Goal: Information Seeking & Learning: Learn about a topic

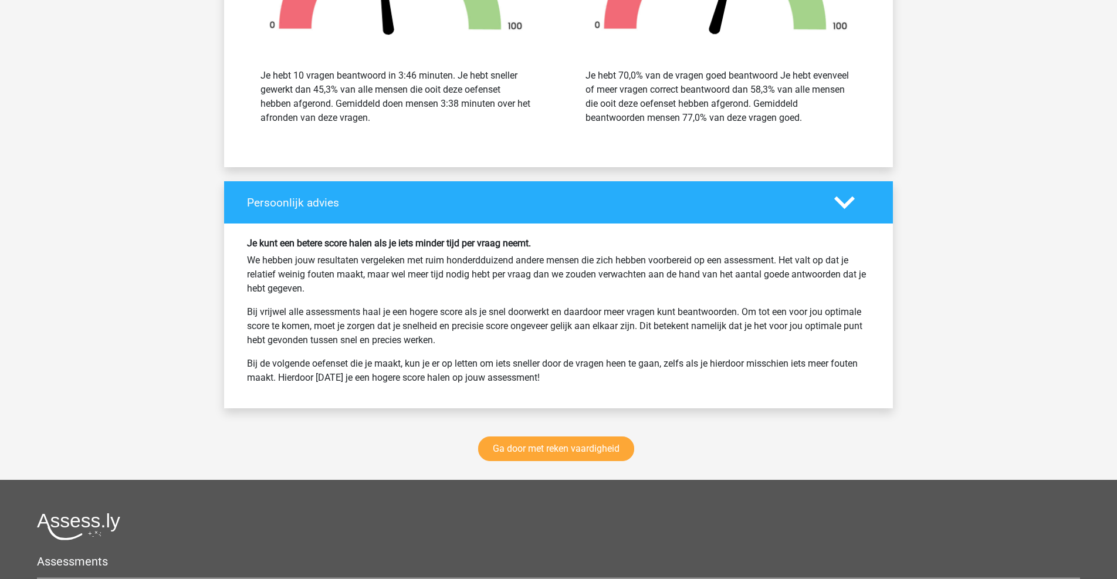
scroll to position [1441, 0]
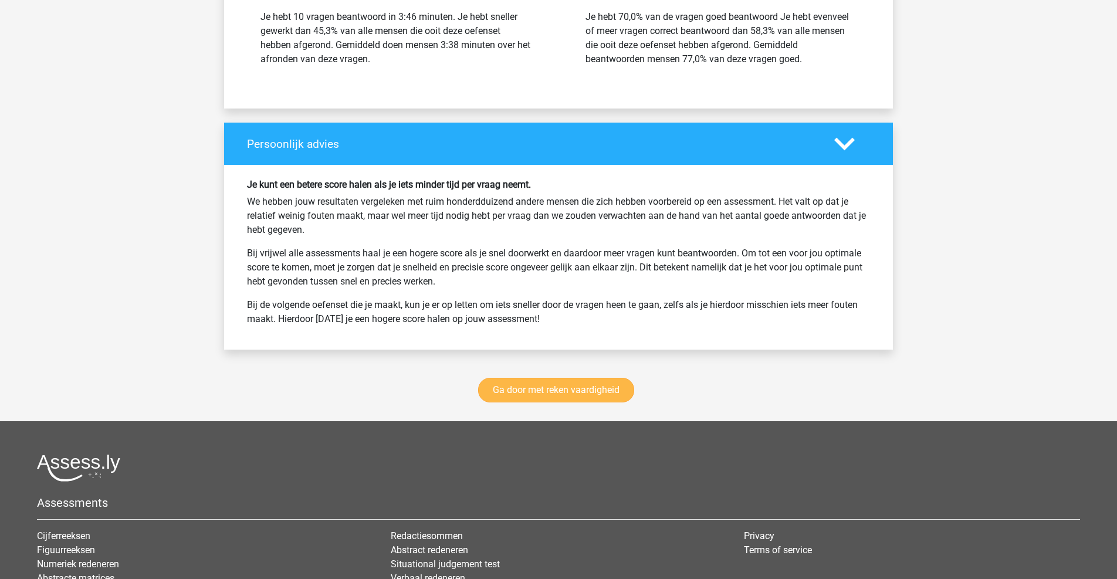
click at [526, 391] on link "Ga door met reken vaardigheid" at bounding box center [556, 390] width 156 height 25
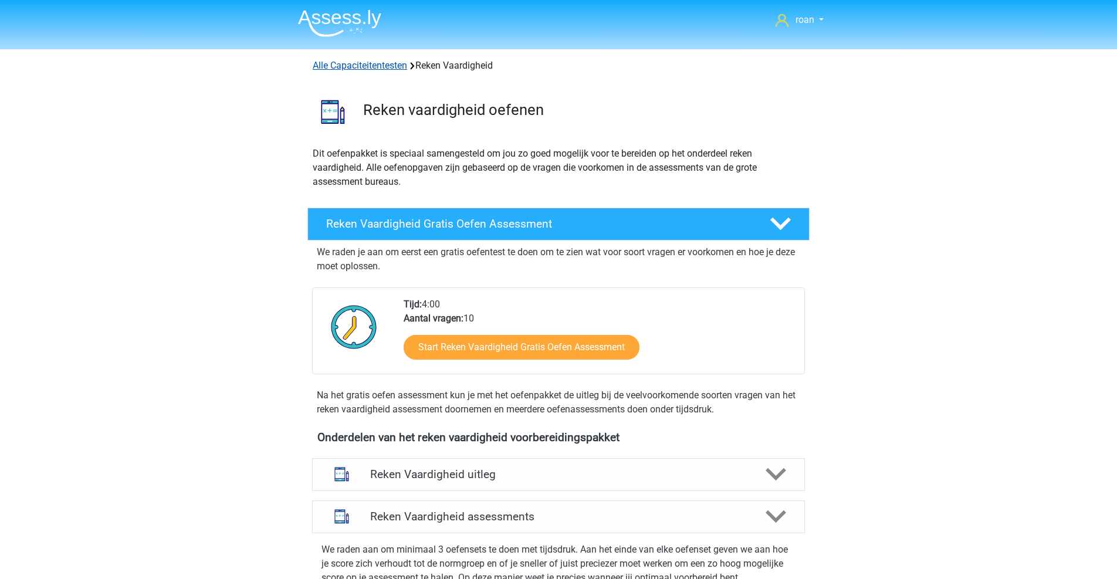
click at [350, 63] on link "Alle Capaciteitentesten" at bounding box center [360, 65] width 94 height 11
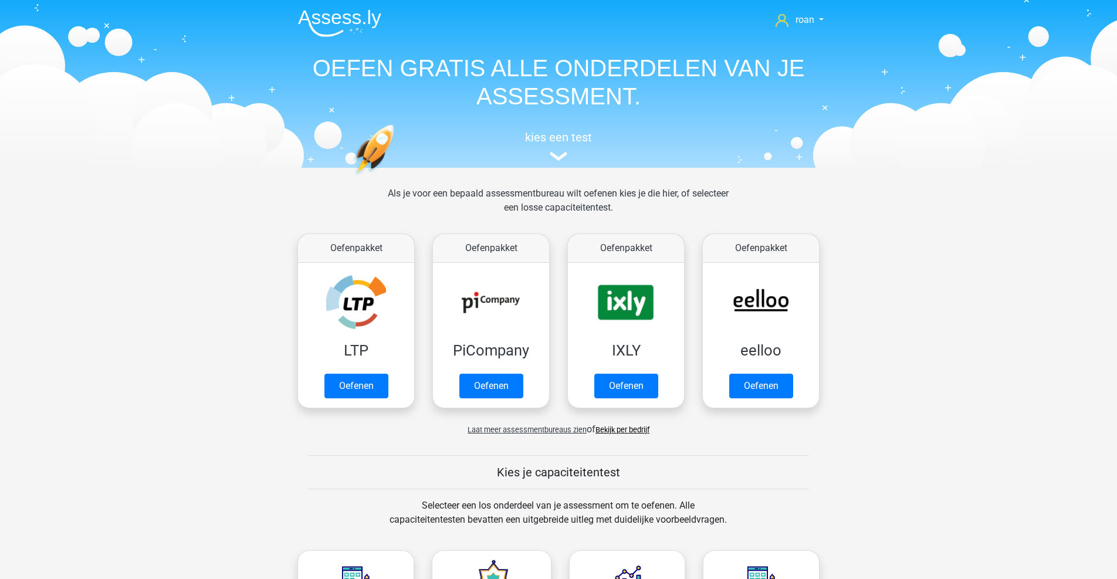
scroll to position [498, 0]
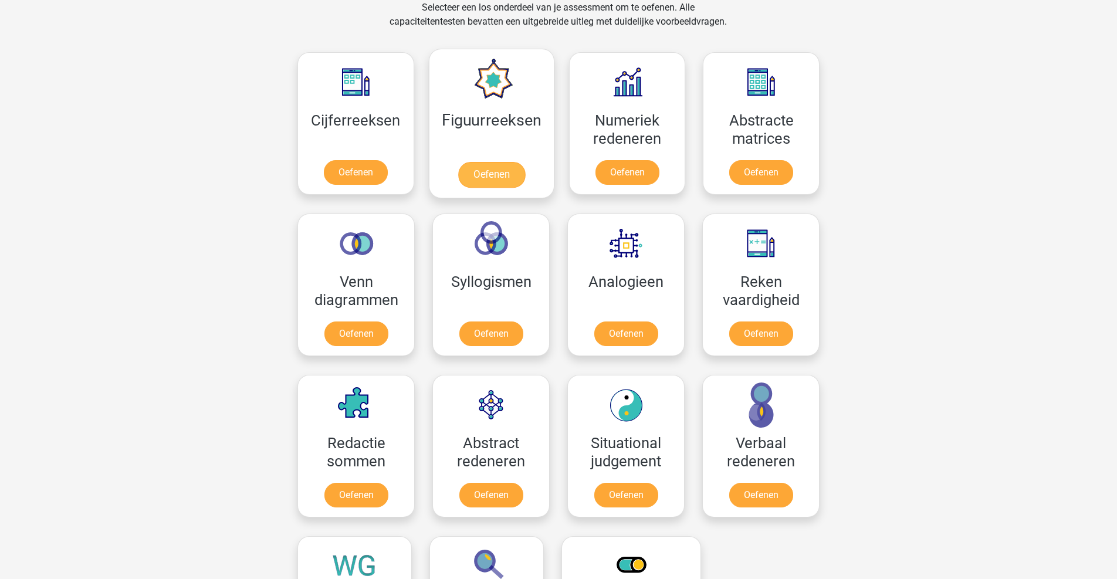
click at [486, 175] on link "Oefenen" at bounding box center [491, 175] width 67 height 26
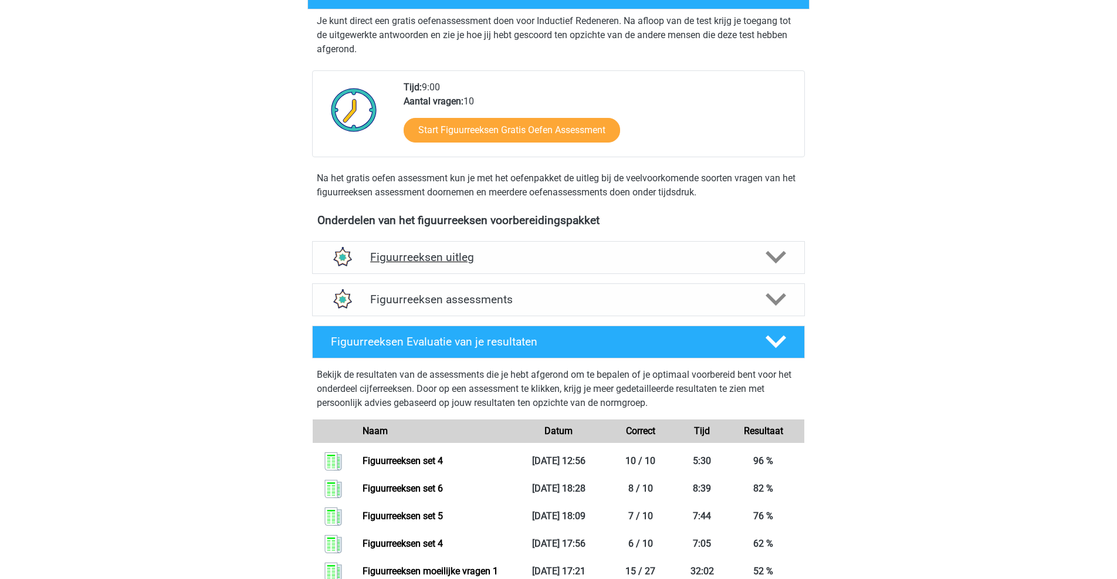
scroll to position [136, 0]
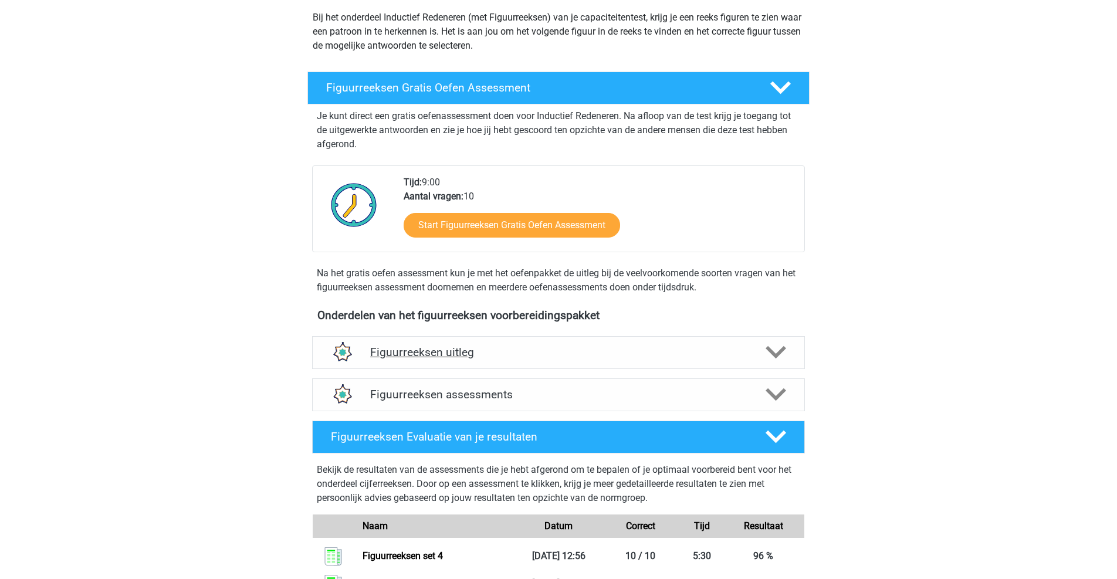
click at [509, 350] on h4 "Figuurreeksen uitleg" at bounding box center [558, 352] width 377 height 13
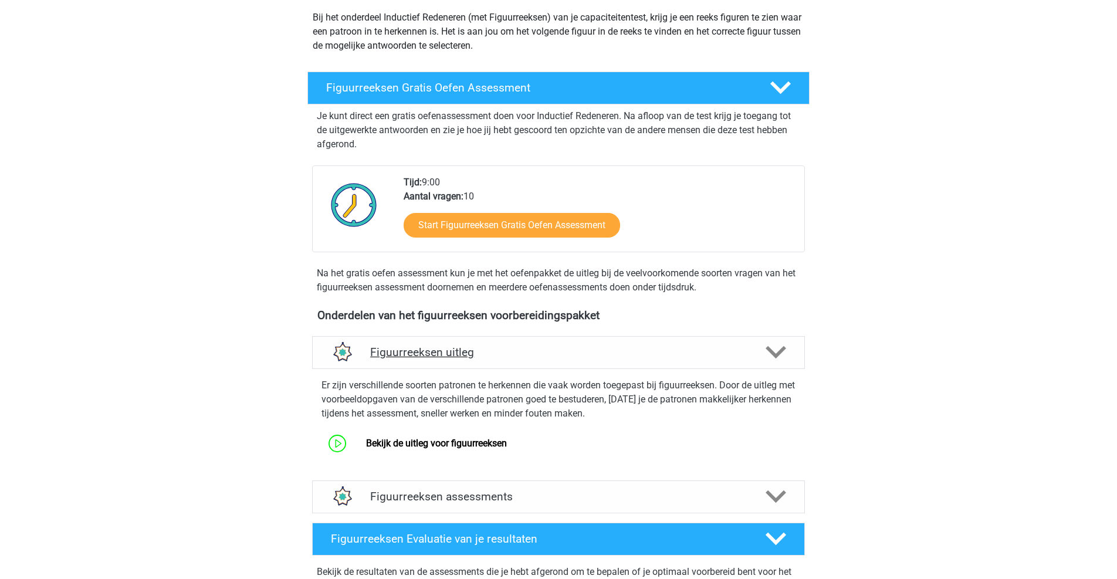
click at [509, 350] on h4 "Figuurreeksen uitleg" at bounding box center [558, 352] width 377 height 13
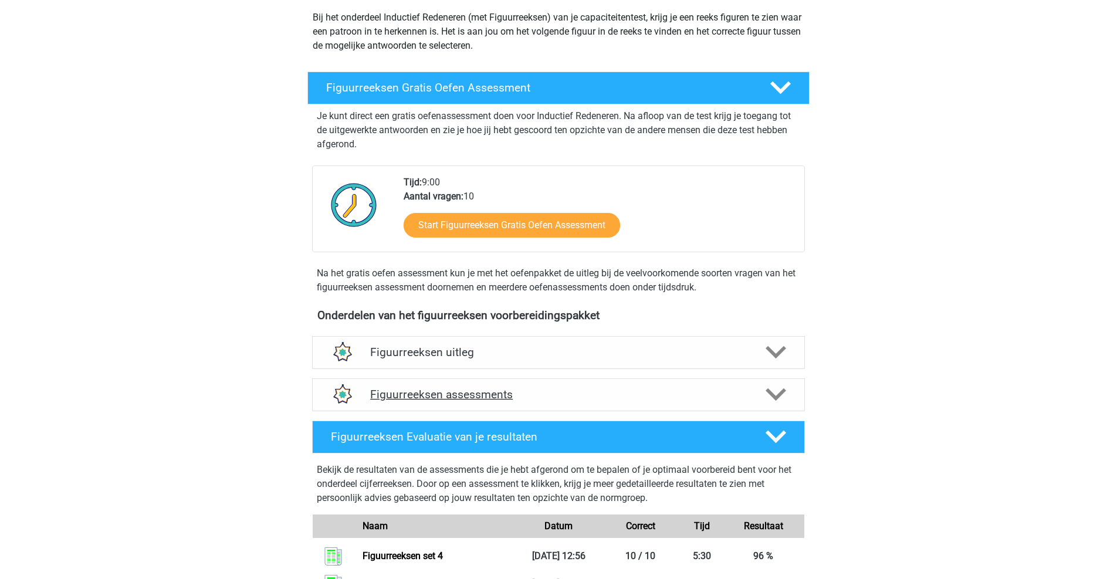
click at [513, 384] on div "Figuurreeksen assessments" at bounding box center [558, 394] width 493 height 33
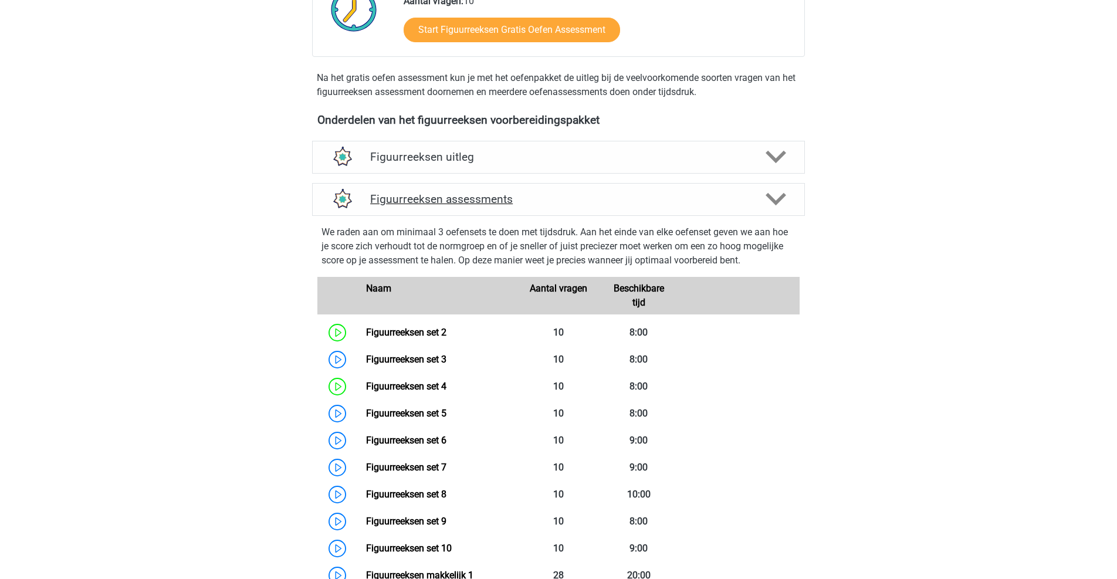
scroll to position [343, 0]
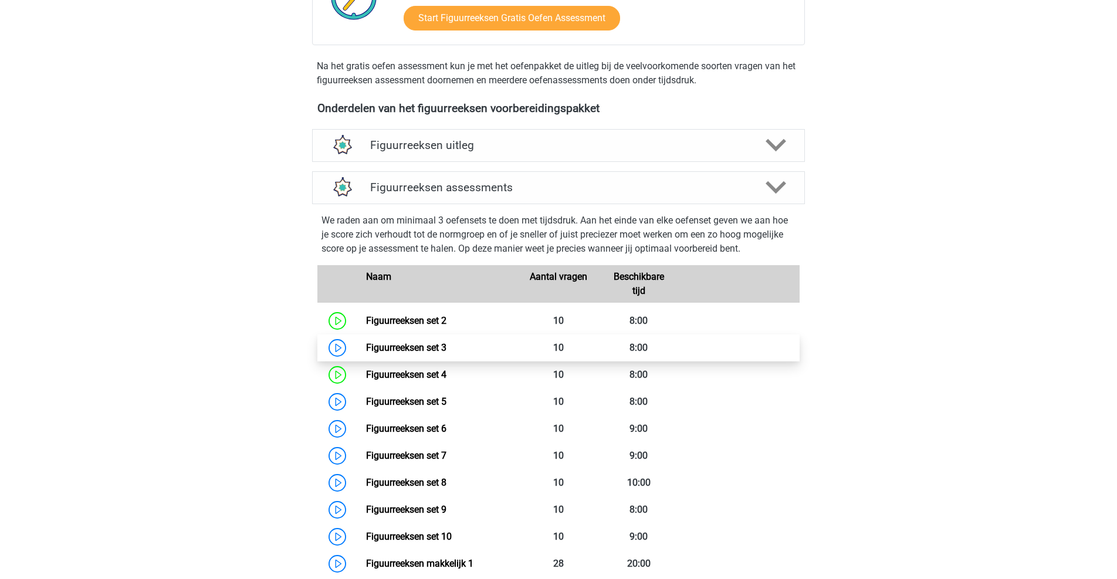
click at [446, 353] on link "Figuurreeksen set 3" at bounding box center [406, 347] width 80 height 11
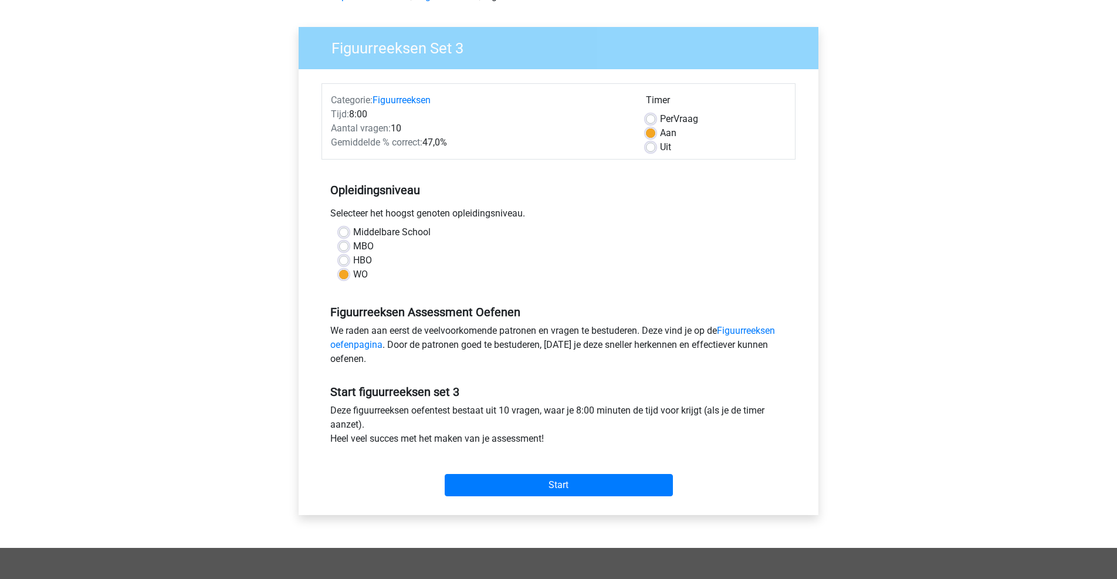
scroll to position [77, 0]
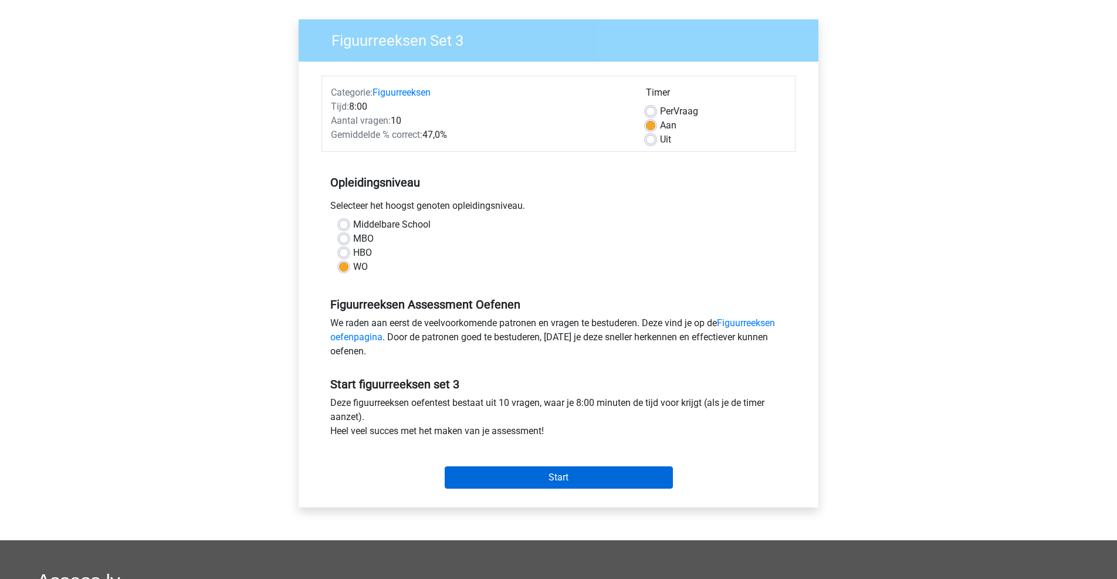
click at [530, 472] on input "Start" at bounding box center [559, 477] width 228 height 22
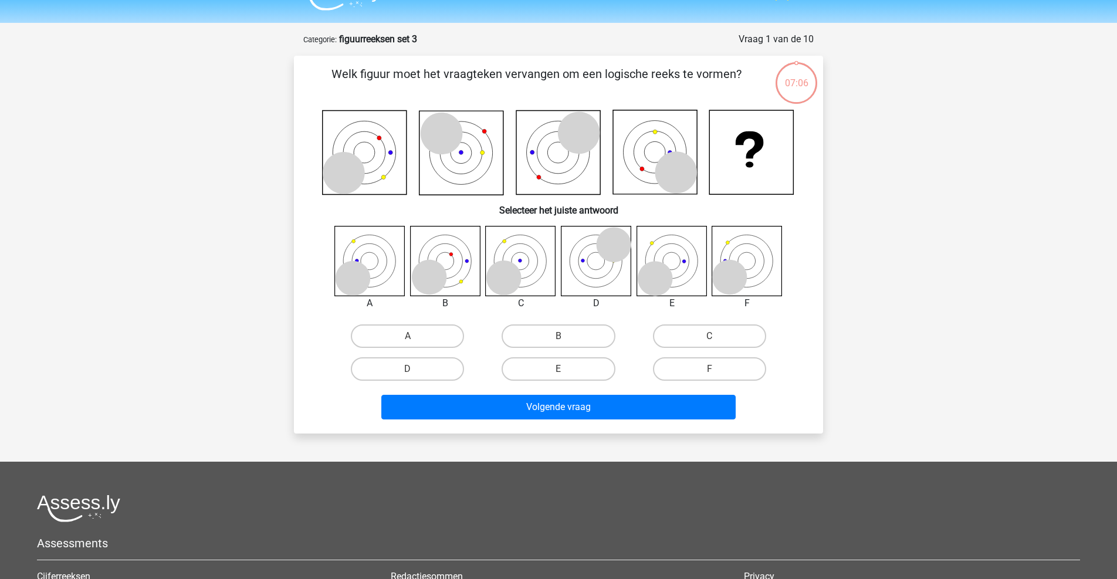
scroll to position [27, 0]
click at [442, 336] on label "A" at bounding box center [407, 335] width 113 height 23
click at [415, 336] on input "A" at bounding box center [412, 340] width 8 height 8
radio input "true"
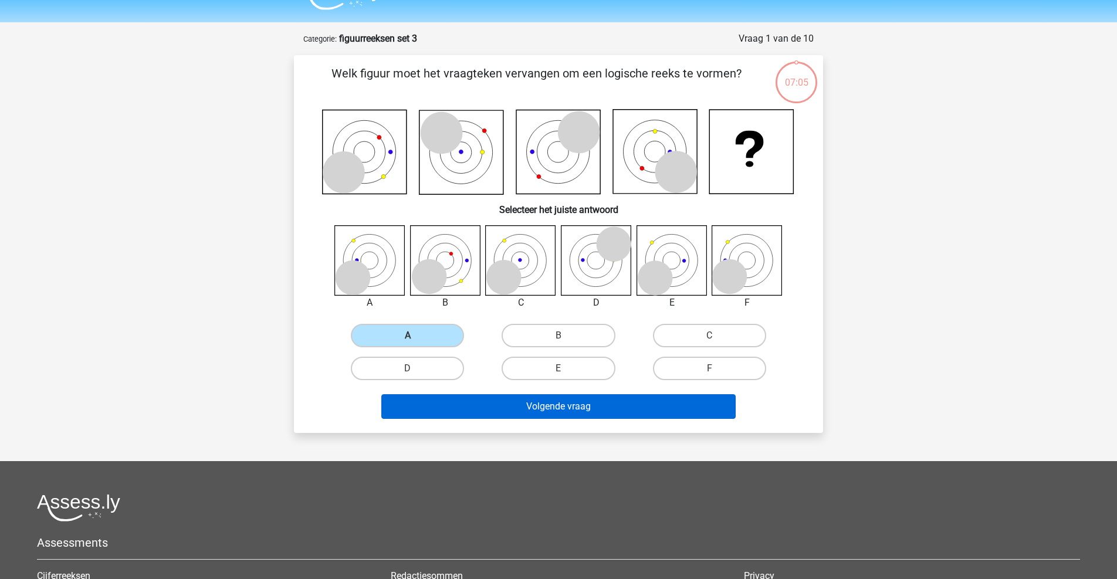
click at [523, 413] on button "Volgende vraag" at bounding box center [558, 406] width 355 height 25
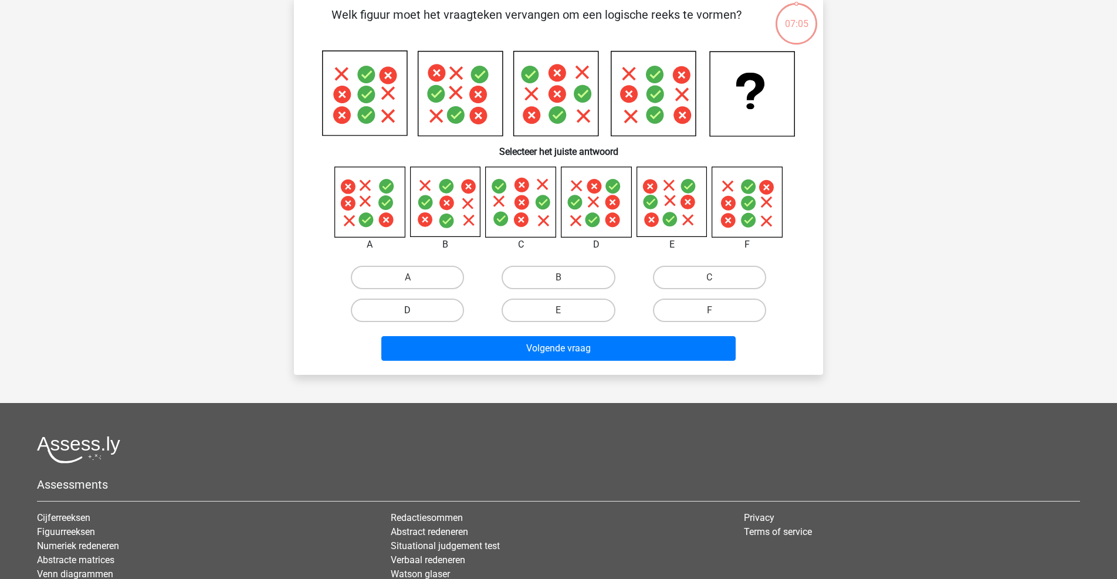
scroll to position [84, 0]
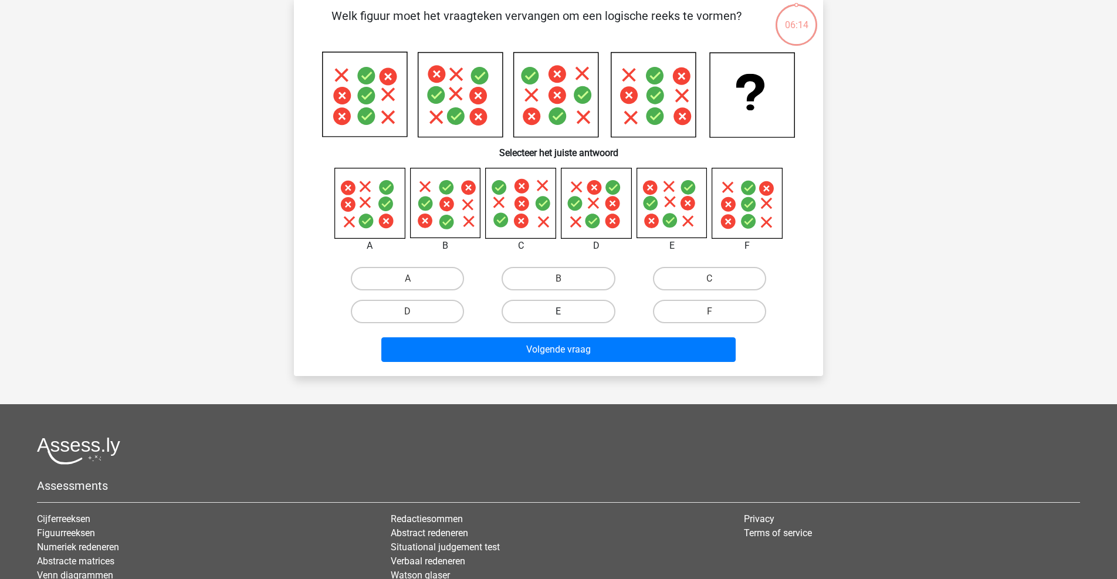
click at [563, 309] on label "E" at bounding box center [558, 311] width 113 height 23
click at [563, 312] on input "E" at bounding box center [563, 316] width 8 height 8
radio input "true"
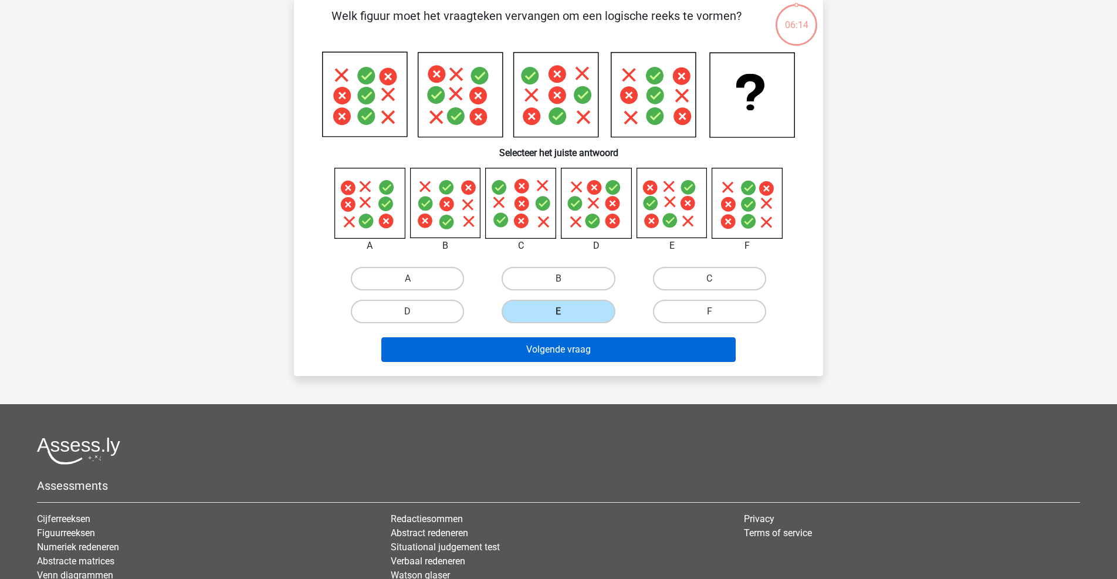
click at [567, 357] on button "Volgende vraag" at bounding box center [558, 349] width 355 height 25
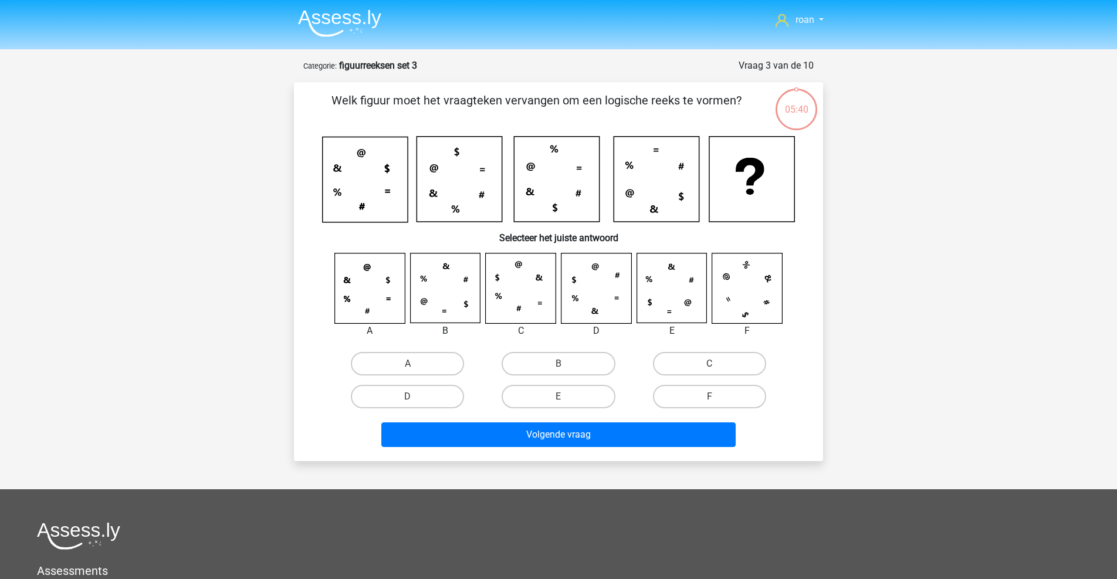
click at [546, 350] on div "B" at bounding box center [558, 363] width 151 height 33
click at [546, 372] on label "B" at bounding box center [558, 363] width 113 height 23
click at [559, 371] on input "B" at bounding box center [563, 368] width 8 height 8
radio input "true"
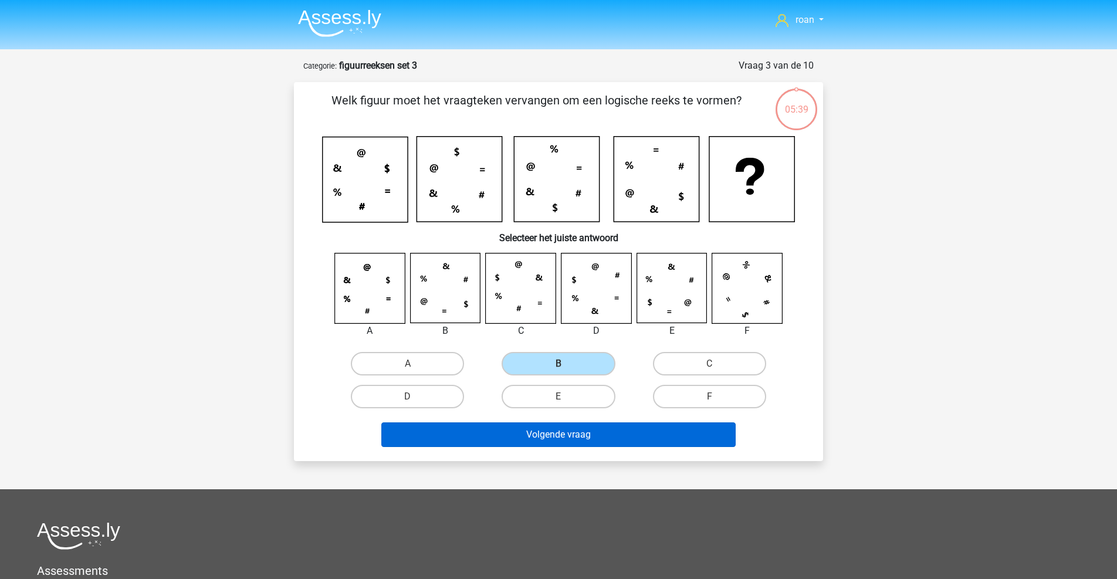
click at [475, 431] on button "Volgende vraag" at bounding box center [558, 434] width 355 height 25
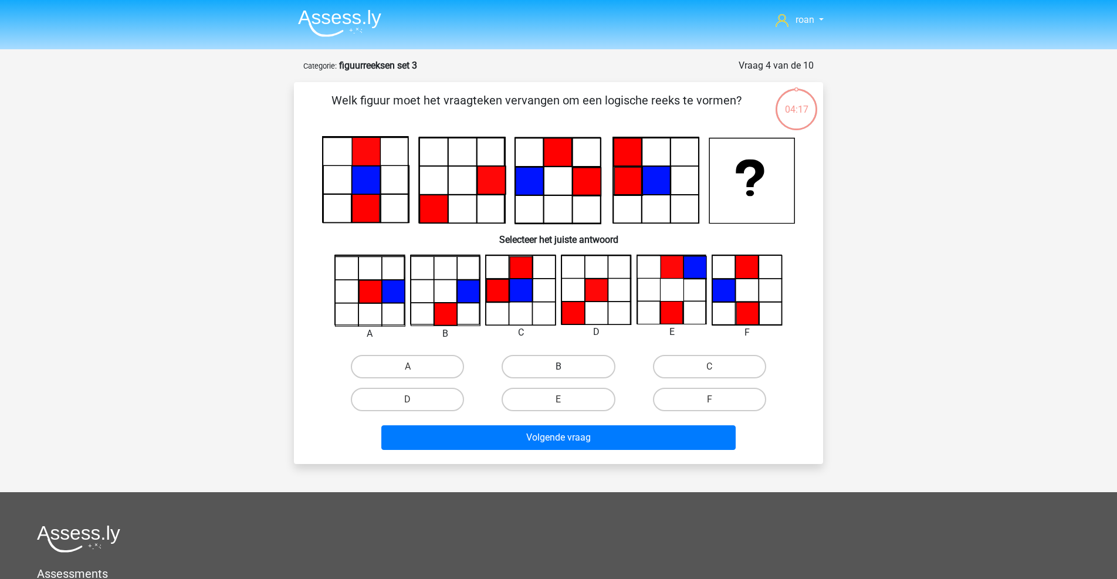
click at [553, 369] on label "B" at bounding box center [558, 366] width 113 height 23
click at [559, 369] on input "B" at bounding box center [563, 371] width 8 height 8
radio input "true"
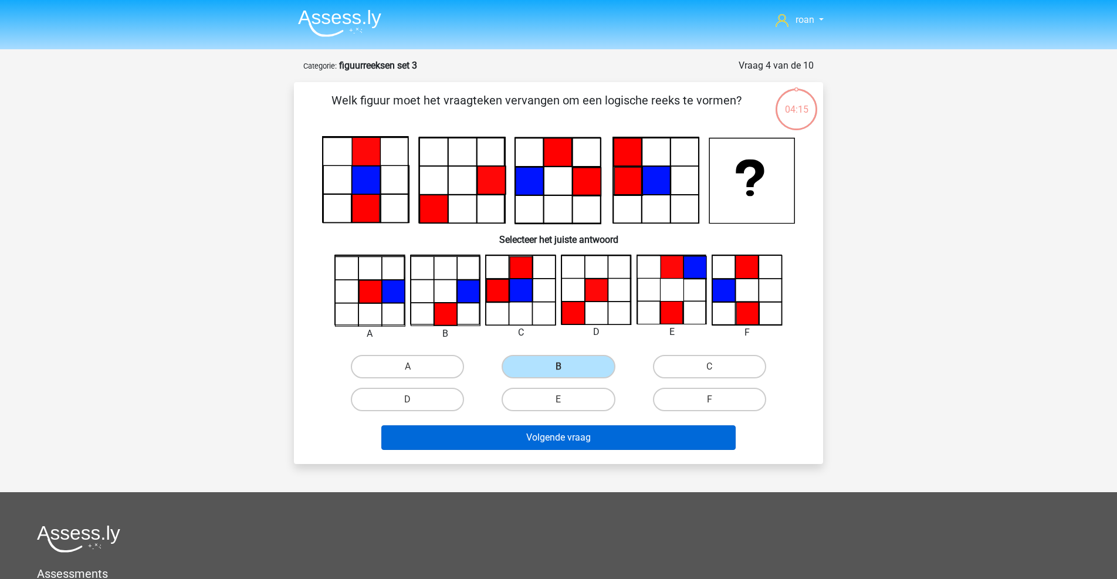
click at [588, 442] on button "Volgende vraag" at bounding box center [558, 437] width 355 height 25
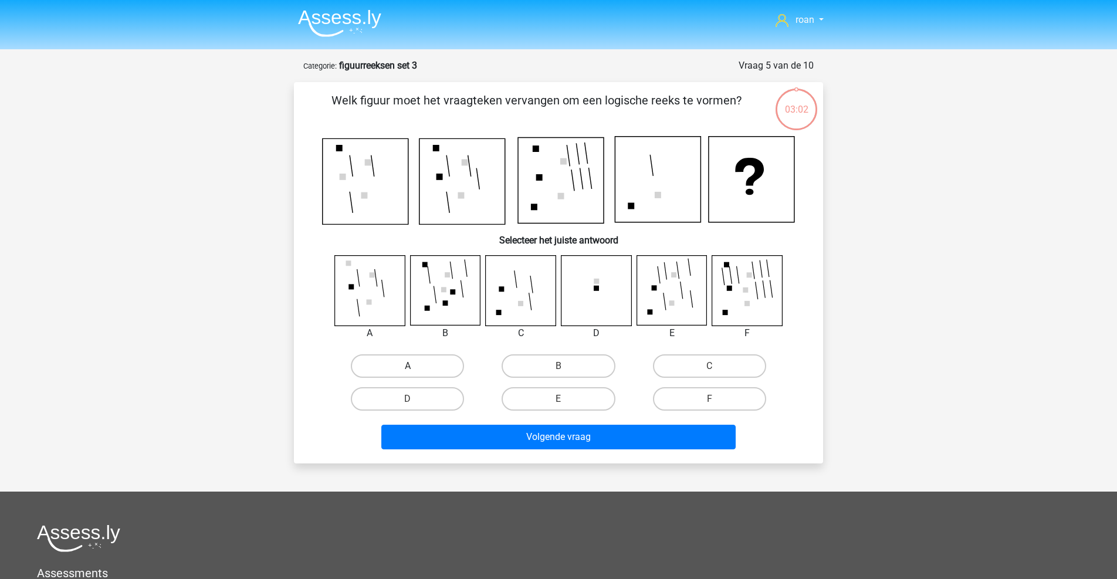
click at [434, 370] on label "A" at bounding box center [407, 365] width 113 height 23
click at [415, 370] on input "A" at bounding box center [412, 370] width 8 height 8
radio input "true"
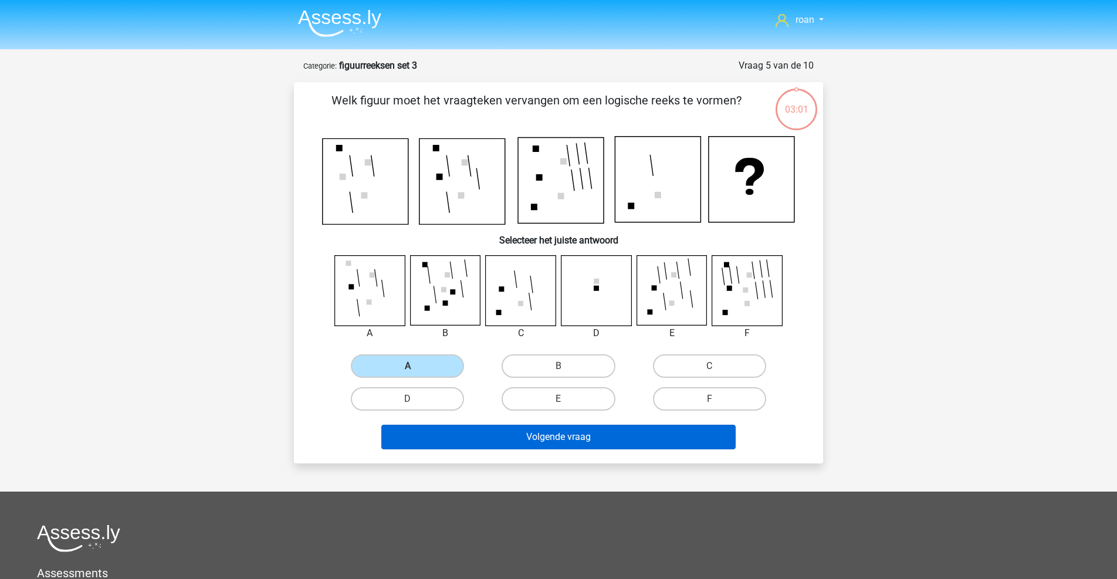
click at [523, 435] on button "Volgende vraag" at bounding box center [558, 437] width 355 height 25
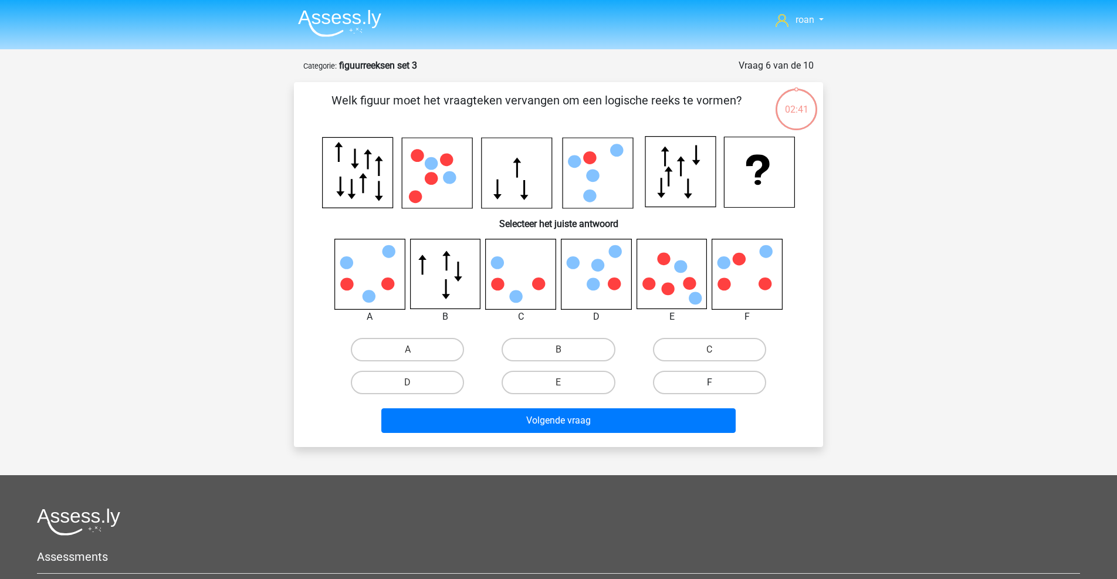
click at [676, 371] on label "F" at bounding box center [709, 382] width 113 height 23
click at [709, 383] on input "F" at bounding box center [713, 387] width 8 height 8
radio input "true"
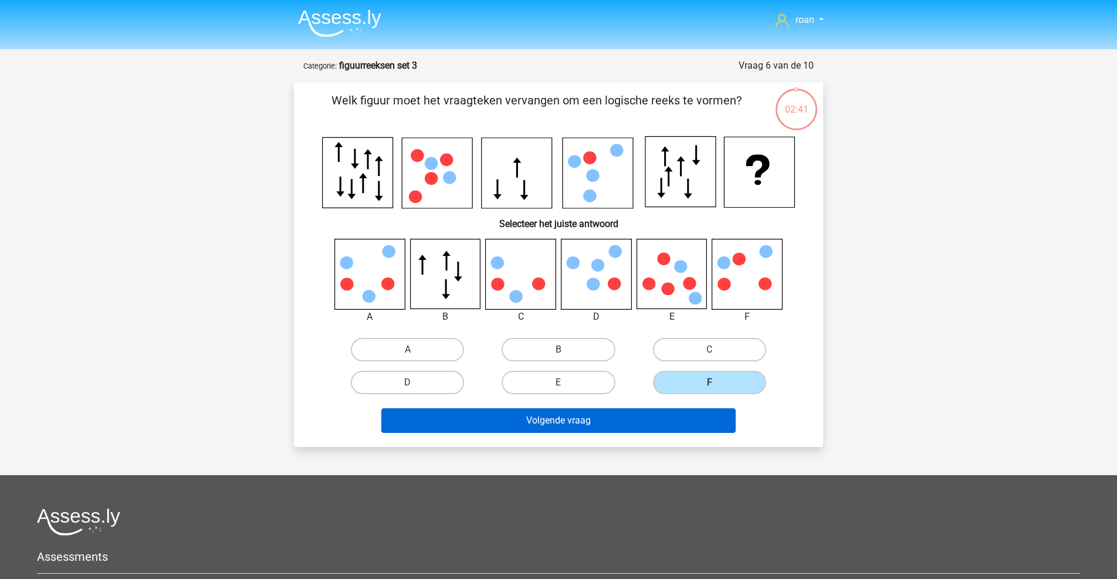
click at [666, 417] on button "Volgende vraag" at bounding box center [558, 420] width 355 height 25
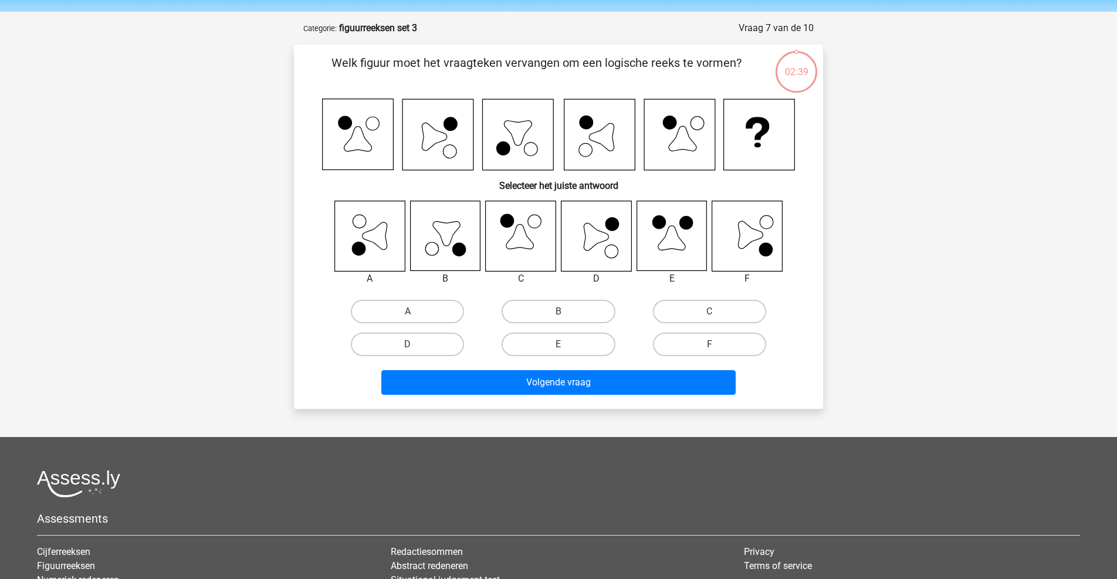
scroll to position [38, 0]
click at [448, 340] on label "D" at bounding box center [407, 343] width 113 height 23
click at [415, 344] on input "D" at bounding box center [412, 348] width 8 height 8
radio input "true"
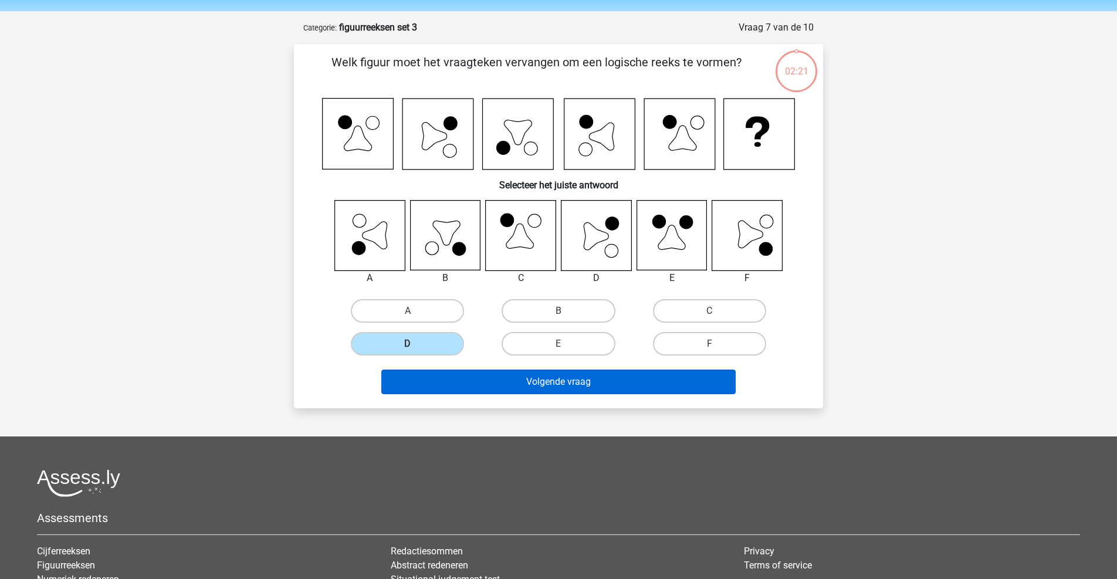
click at [518, 386] on button "Volgende vraag" at bounding box center [558, 382] width 355 height 25
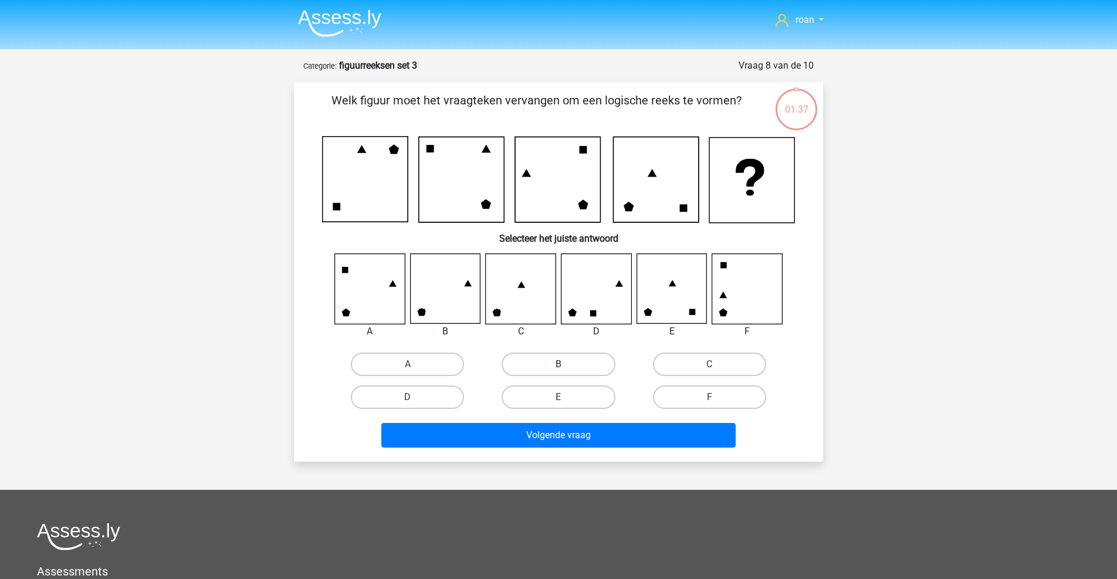
click at [540, 365] on label "B" at bounding box center [558, 364] width 113 height 23
click at [559, 365] on input "B" at bounding box center [563, 368] width 8 height 8
radio input "true"
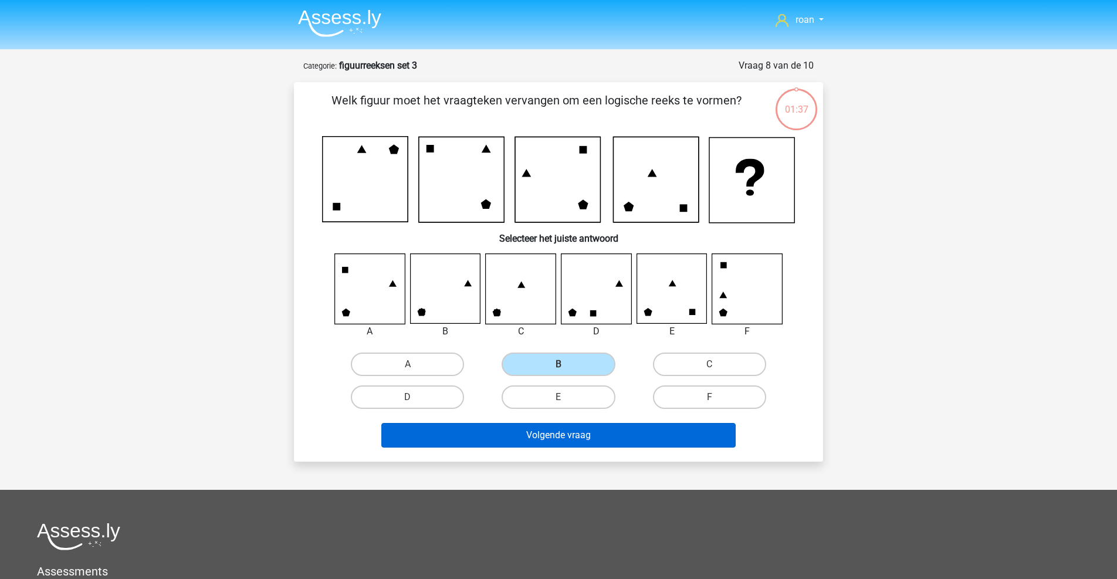
click at [503, 435] on button "Volgende vraag" at bounding box center [558, 435] width 355 height 25
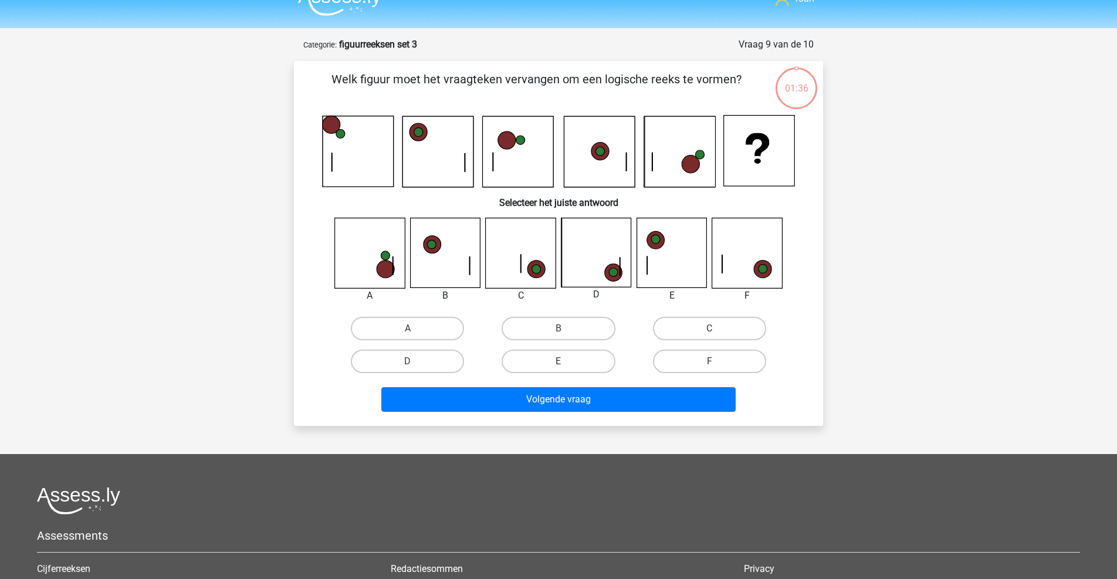
scroll to position [21, 0]
click at [429, 364] on label "D" at bounding box center [407, 361] width 113 height 23
click at [415, 364] on input "D" at bounding box center [412, 366] width 8 height 8
radio input "true"
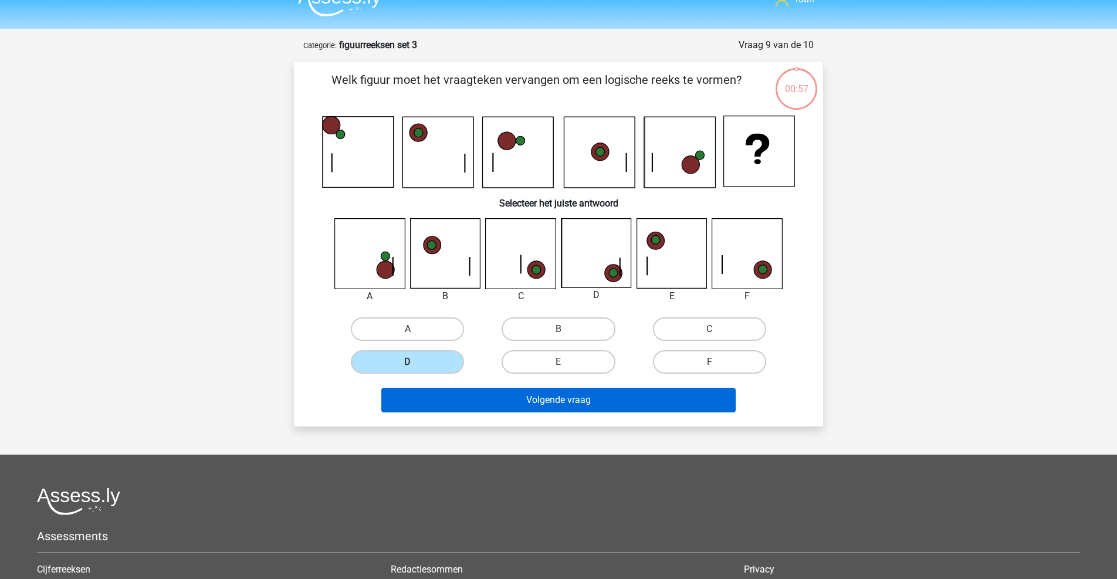
click at [544, 408] on button "Volgende vraag" at bounding box center [558, 400] width 355 height 25
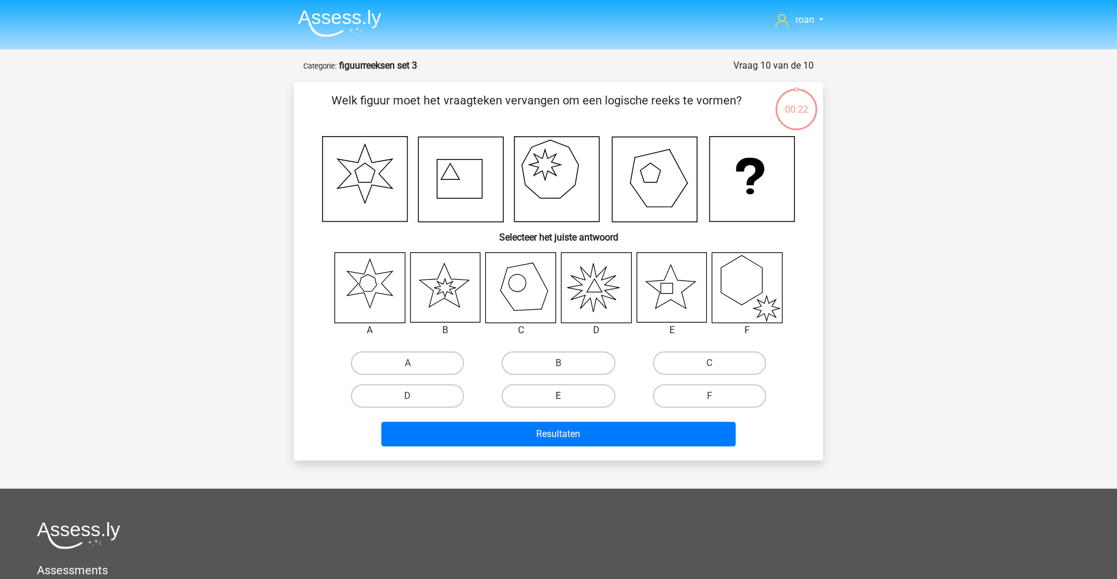
click at [539, 385] on label "E" at bounding box center [558, 395] width 113 height 23
click at [559, 396] on input "E" at bounding box center [563, 400] width 8 height 8
radio input "true"
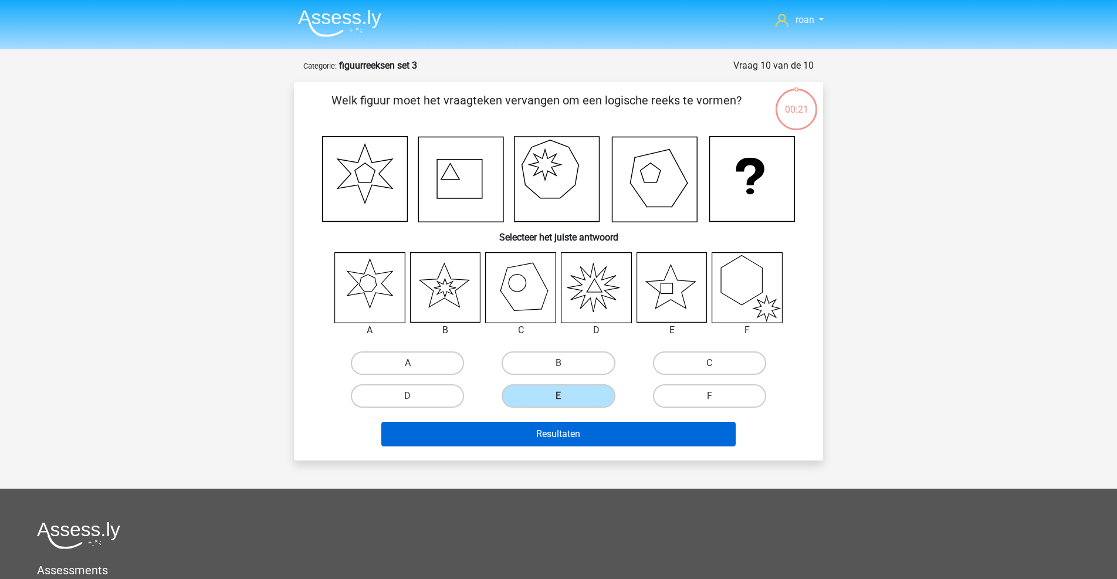
click at [551, 445] on button "Resultaten" at bounding box center [558, 434] width 355 height 25
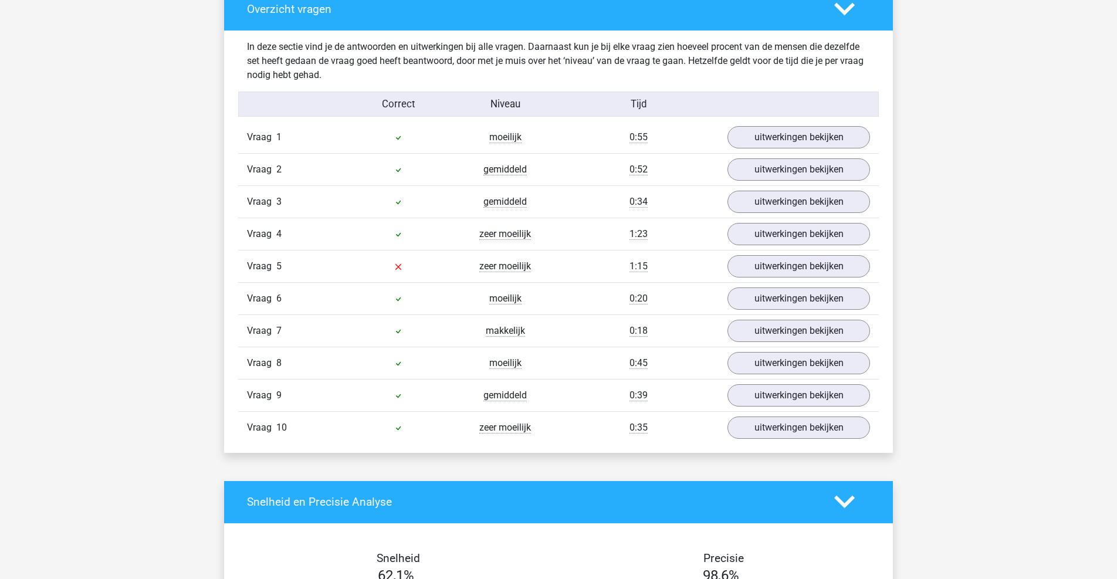
scroll to position [664, 0]
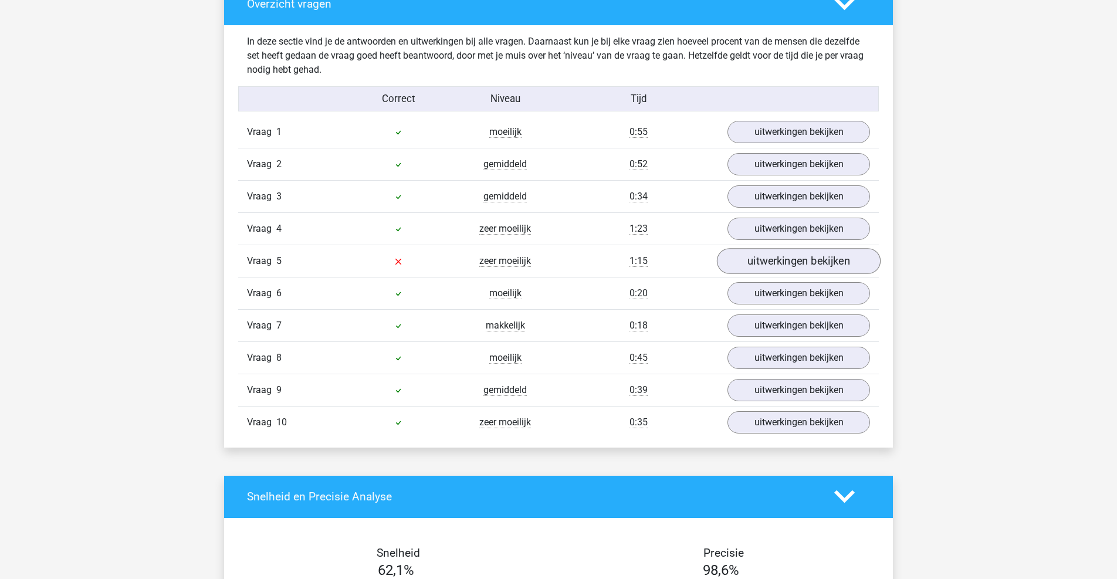
click at [749, 255] on link "uitwerkingen bekijken" at bounding box center [799, 261] width 164 height 26
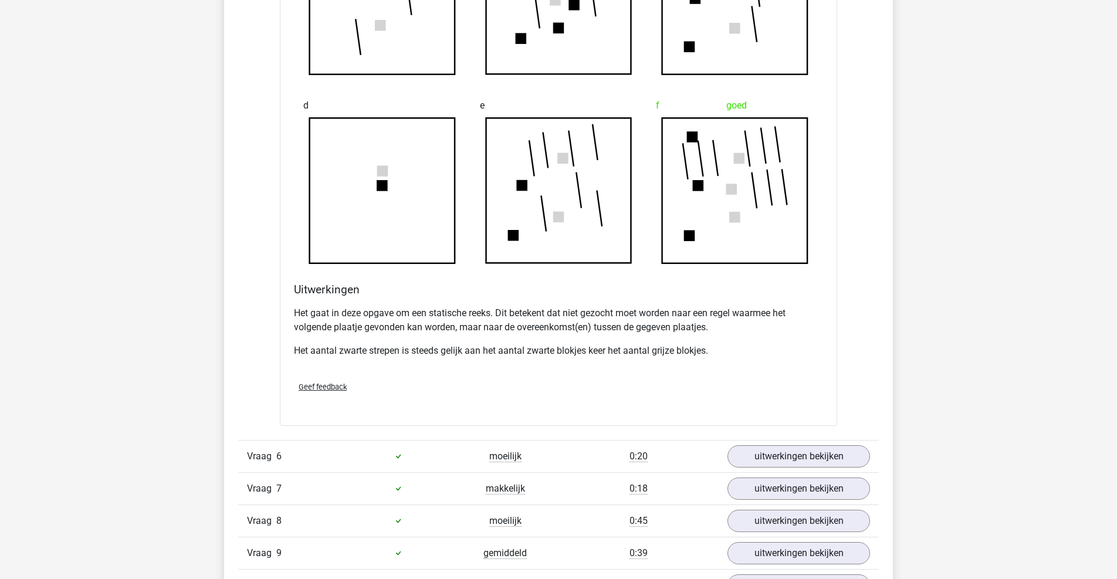
scroll to position [1342, 0]
